Goal: Task Accomplishment & Management: Manage account settings

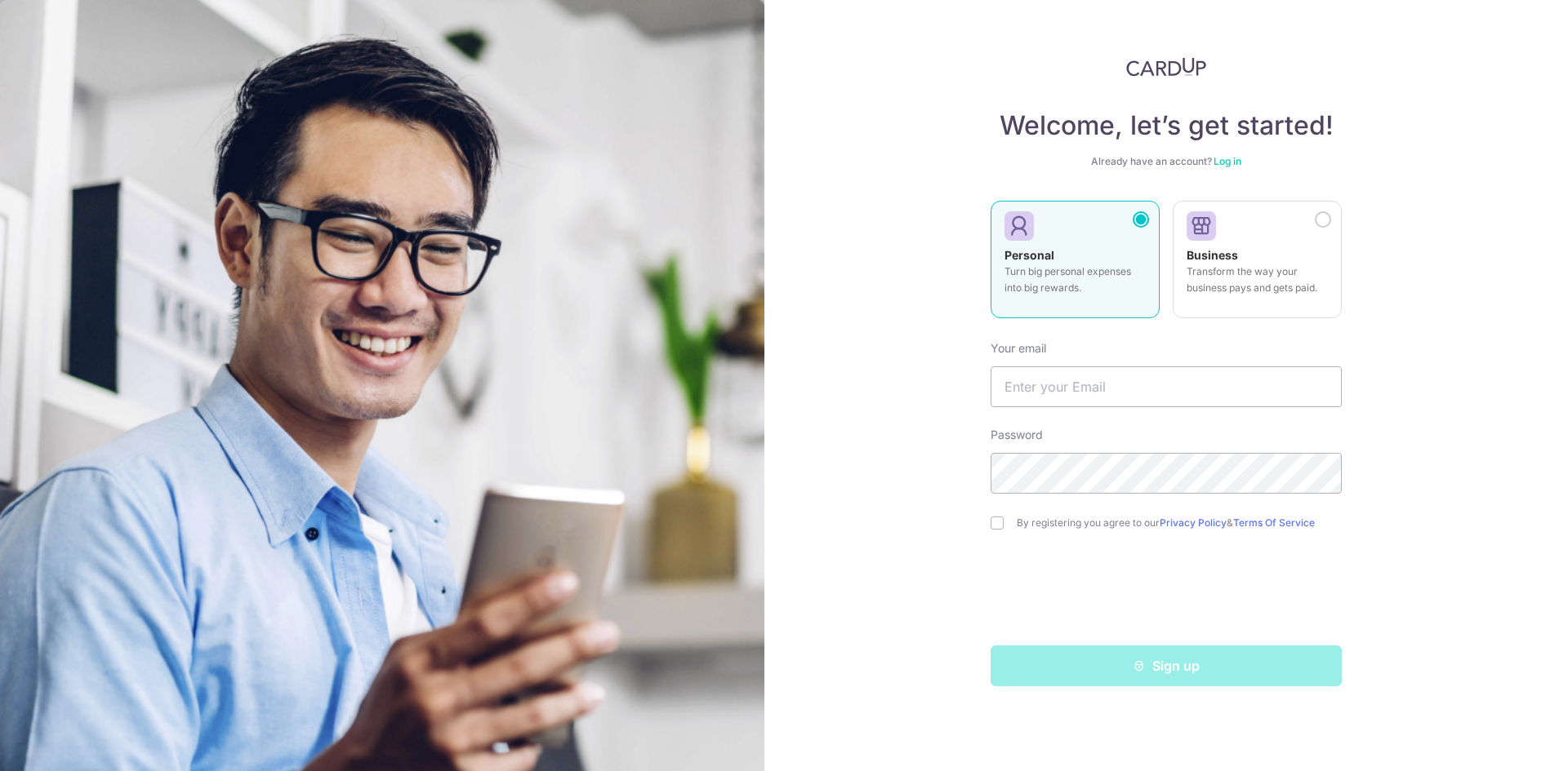
click at [1234, 161] on link "Log in" at bounding box center [1227, 161] width 28 height 12
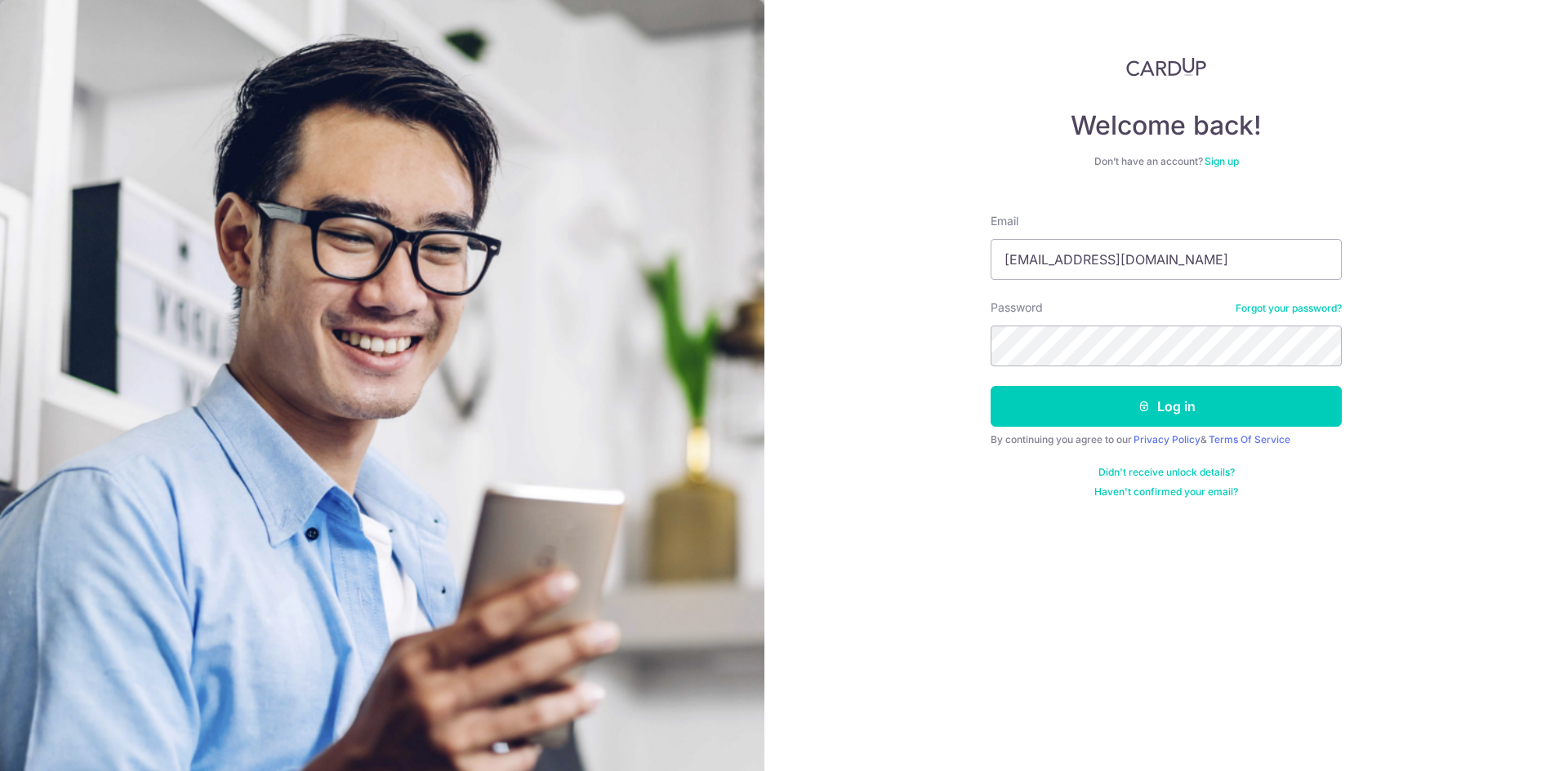
click at [1178, 467] on link "Didn't receive unlock details?" at bounding box center [1166, 472] width 136 height 13
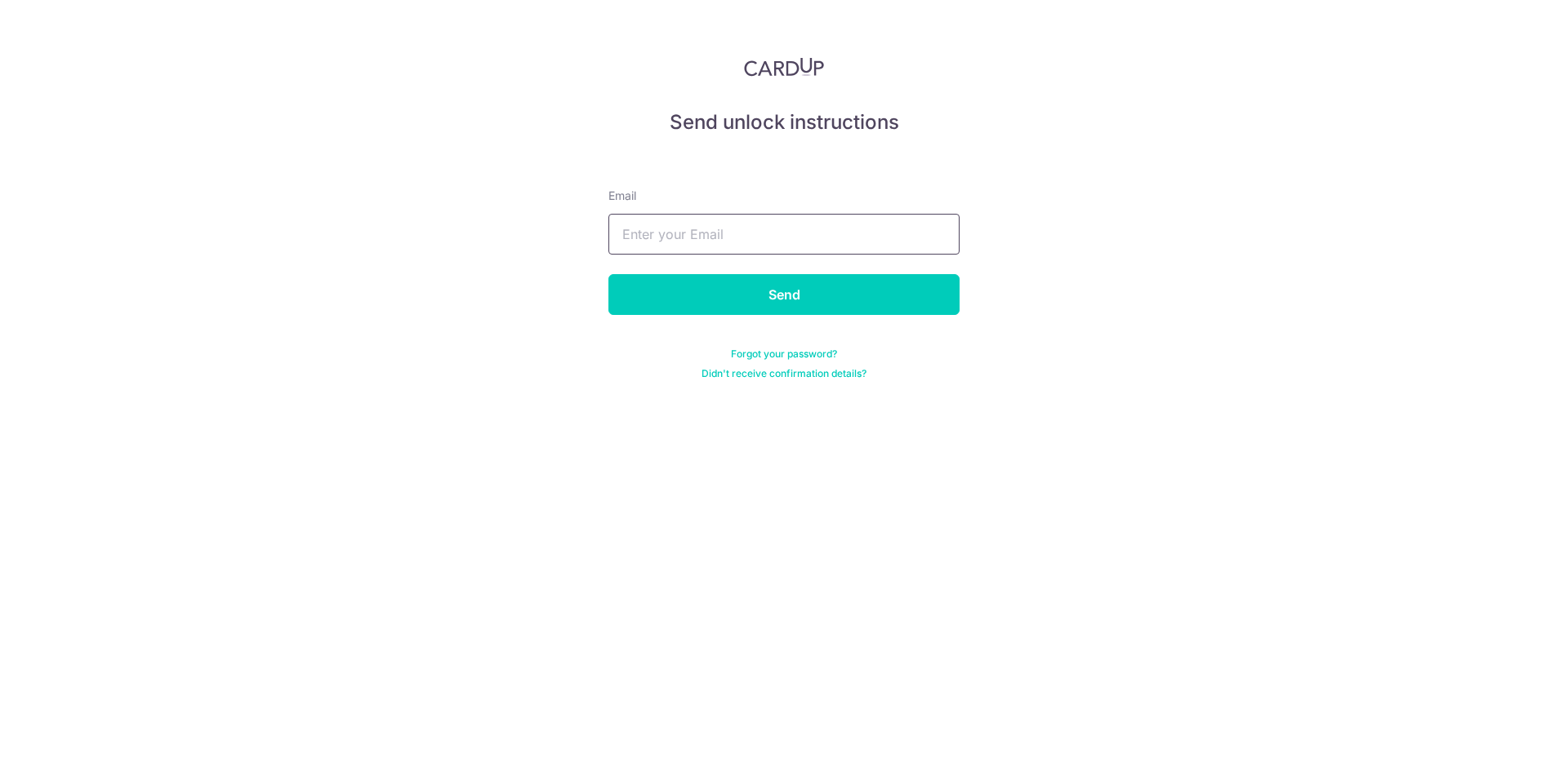
click at [846, 247] on input "text" at bounding box center [783, 235] width 351 height 41
paste input "[PERSON_NAME][EMAIL_ADDRESS][DOMAIN_NAME]"
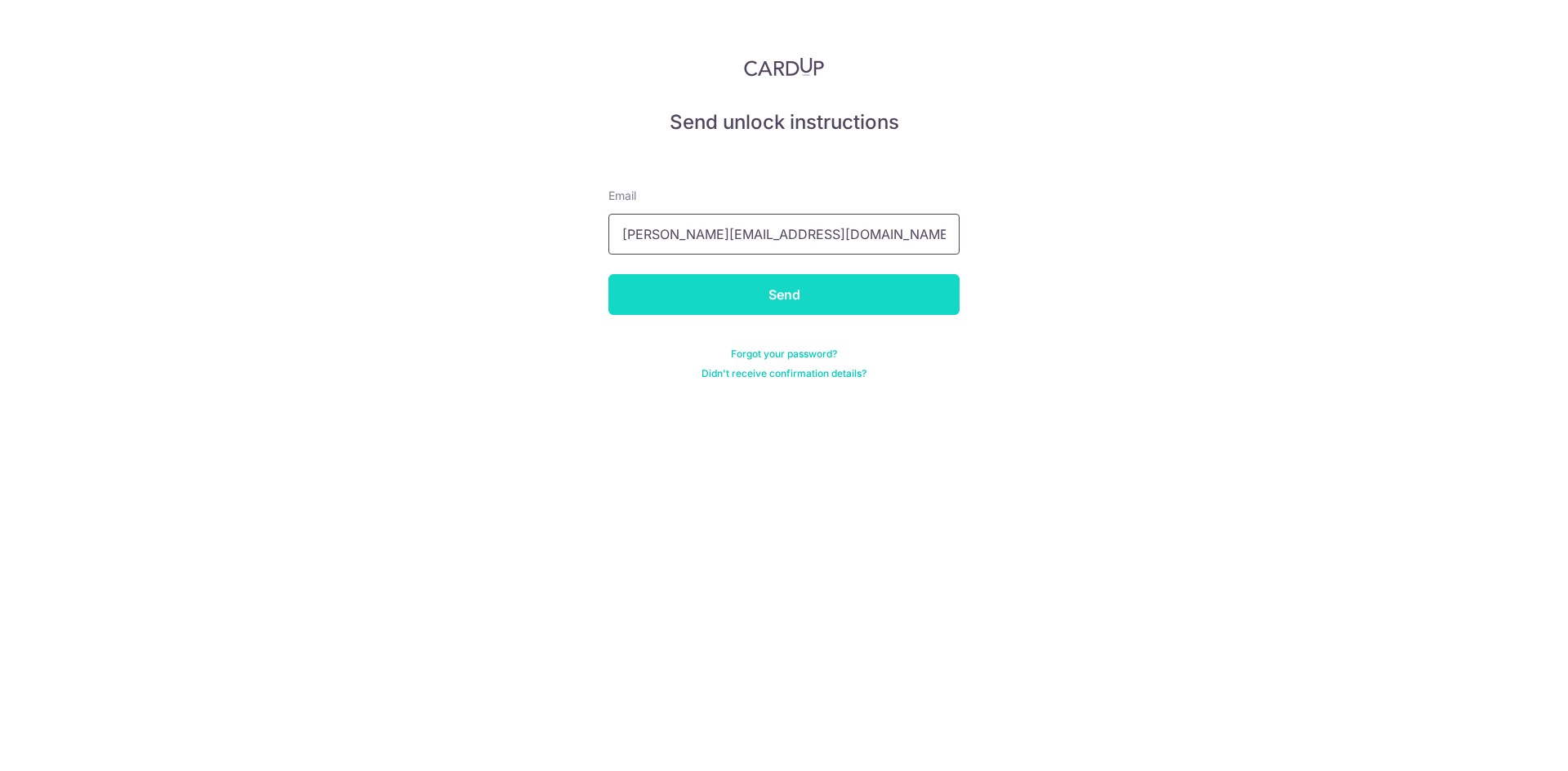
type input "[PERSON_NAME][EMAIL_ADDRESS][DOMAIN_NAME]"
click at [849, 300] on input "Send" at bounding box center [783, 295] width 351 height 41
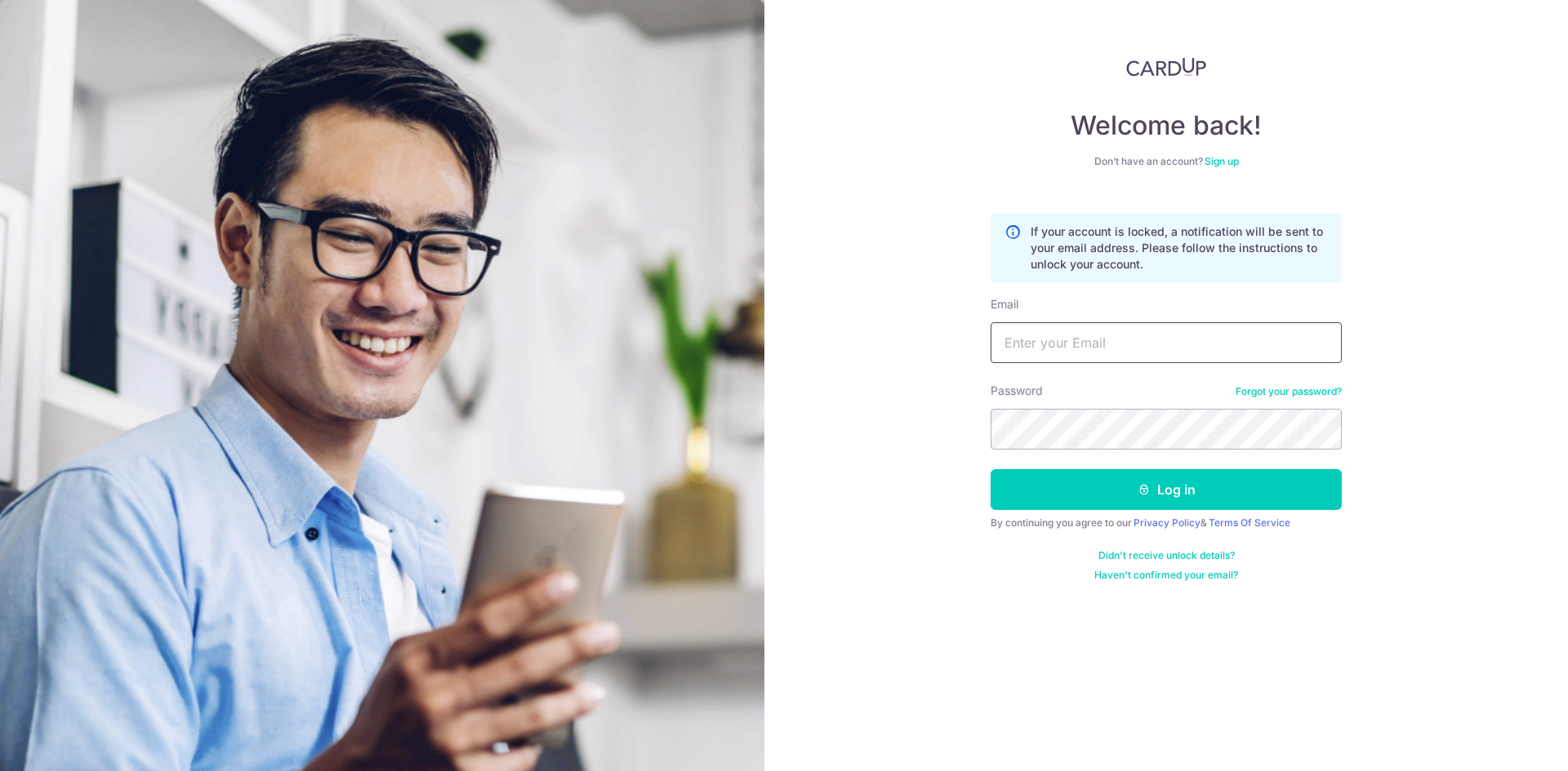
type input "[EMAIL_ADDRESS][DOMAIN_NAME]"
click at [1150, 555] on link "Didn't receive unlock details?" at bounding box center [1166, 555] width 136 height 13
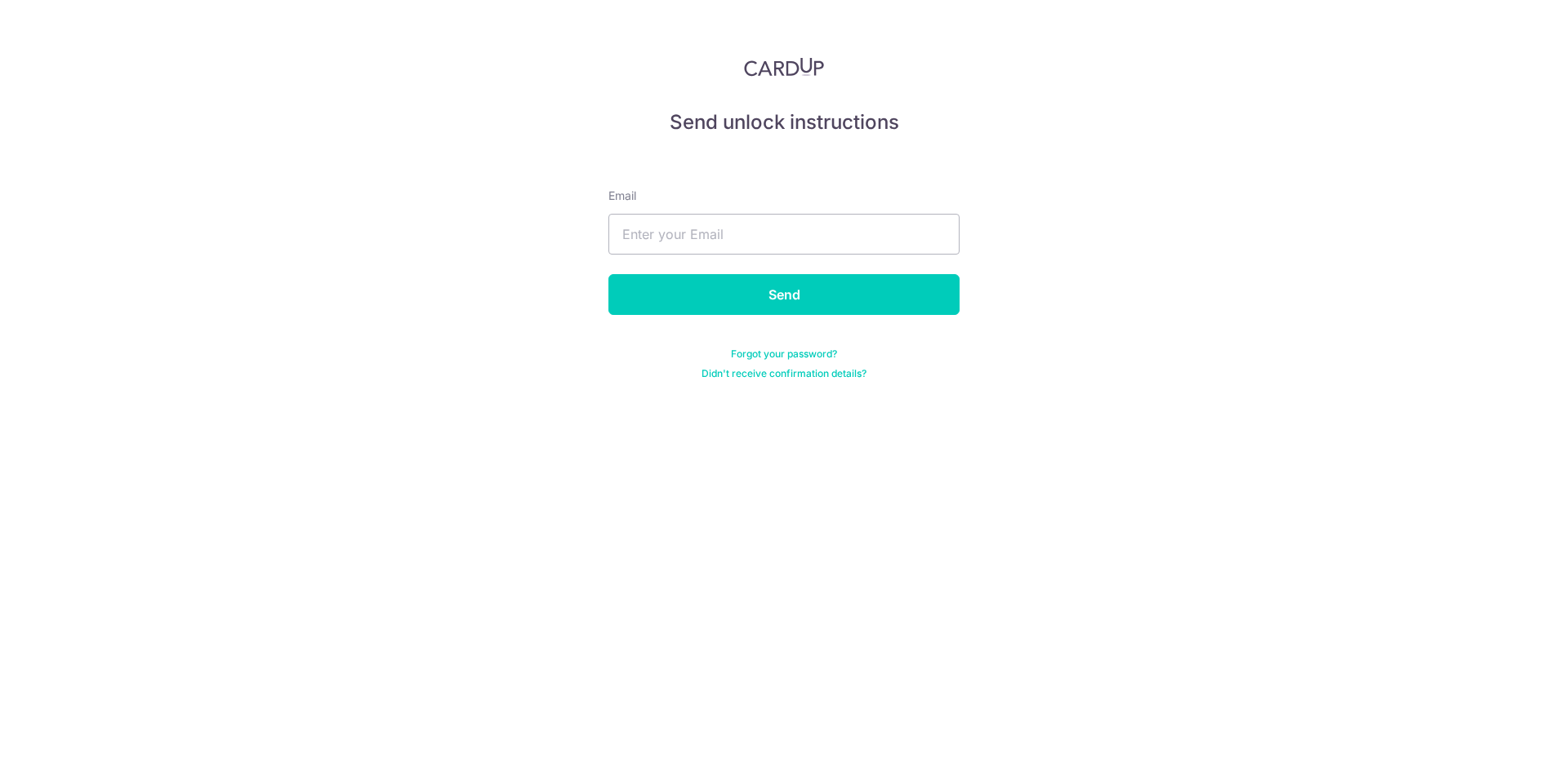
click at [789, 375] on link "Didn't receive confirmation details?" at bounding box center [784, 373] width 165 height 13
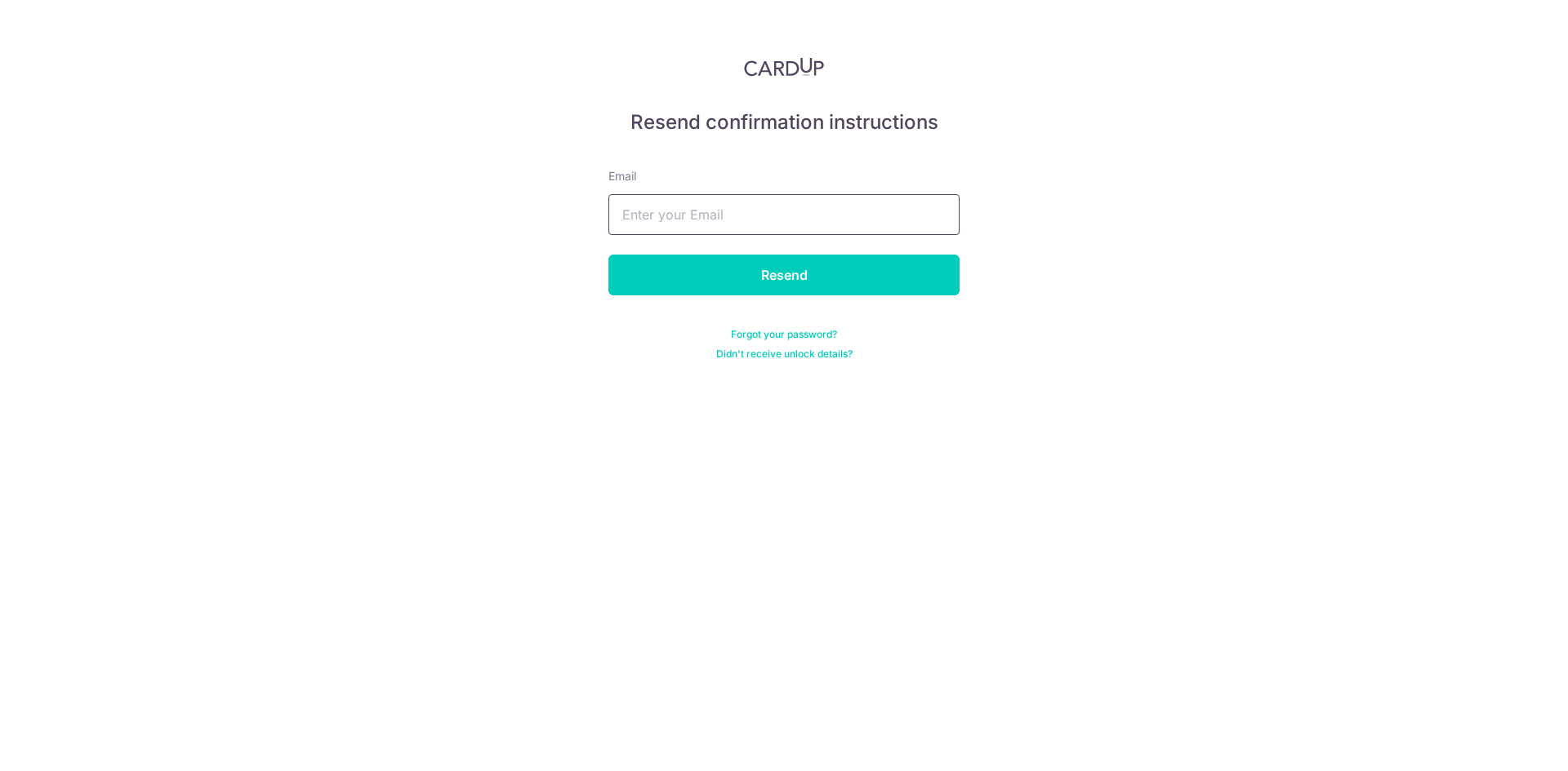
click at [714, 204] on input "text" at bounding box center [783, 215] width 351 height 41
paste input "[PERSON_NAME][EMAIL_ADDRESS][DOMAIN_NAME]"
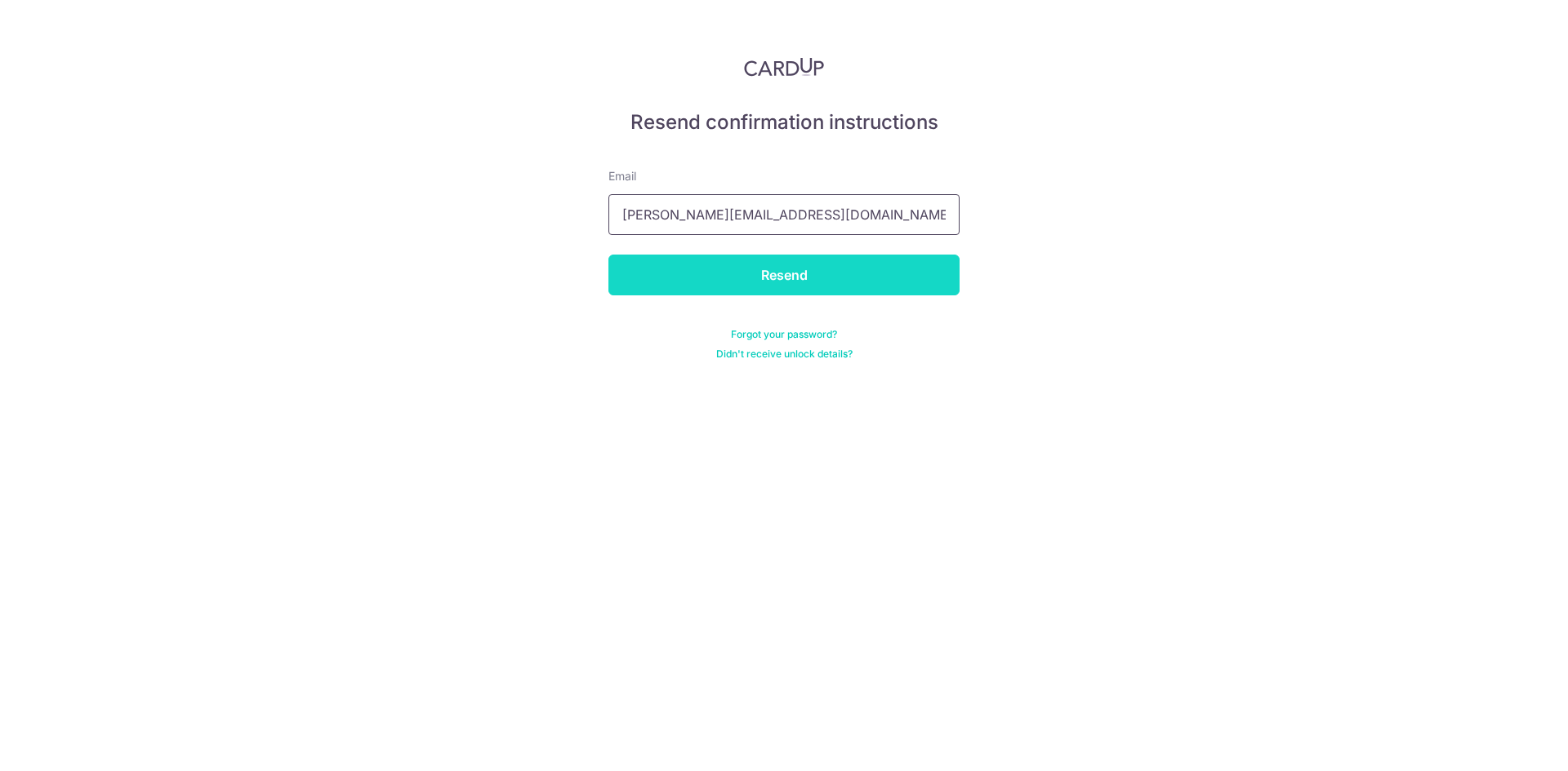
type input "[PERSON_NAME][EMAIL_ADDRESS][DOMAIN_NAME]"
click at [715, 269] on input "Resend" at bounding box center [783, 275] width 351 height 41
